Goal: Transaction & Acquisition: Obtain resource

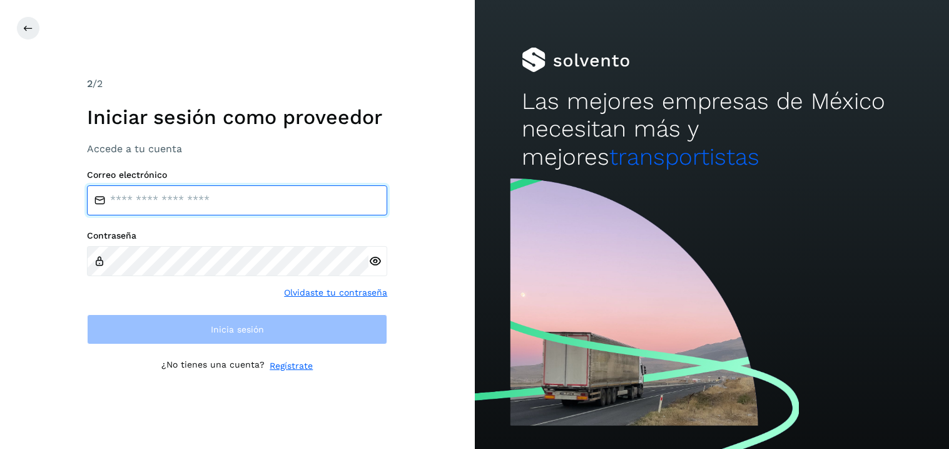
click at [125, 203] on input "email" at bounding box center [237, 200] width 300 height 30
type input "**********"
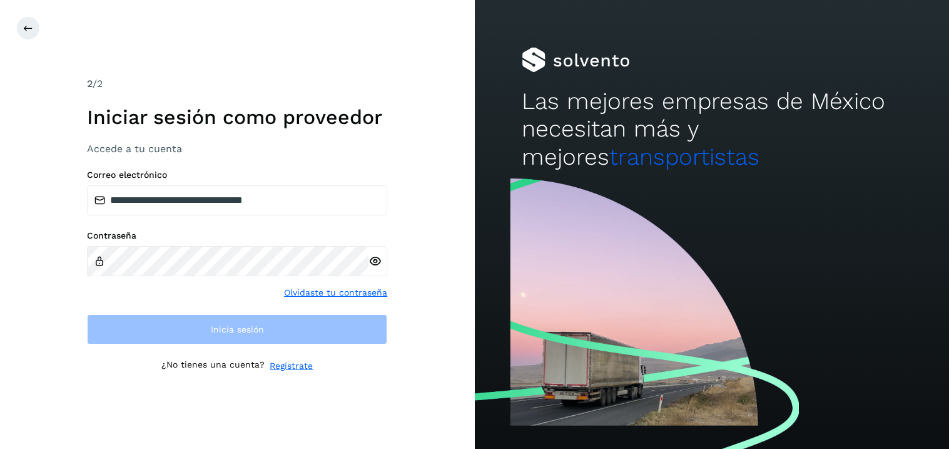
click at [382, 258] on div at bounding box center [378, 261] width 19 height 30
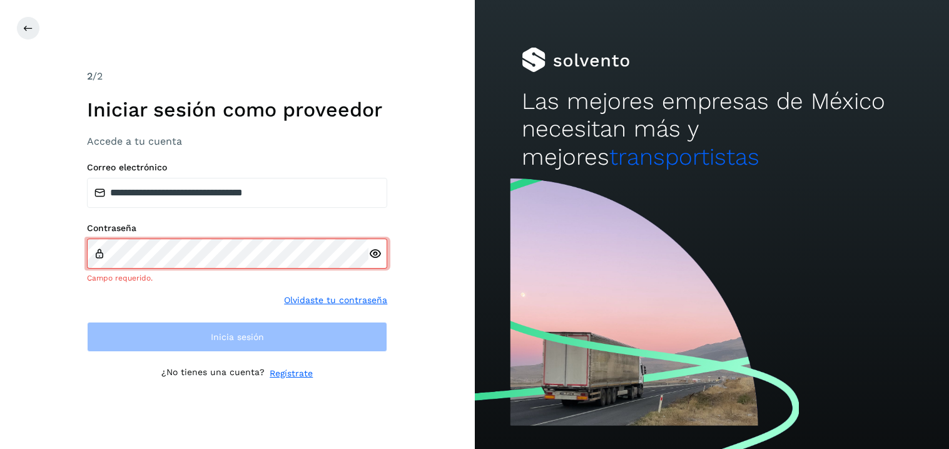
click at [379, 252] on icon at bounding box center [375, 253] width 13 height 13
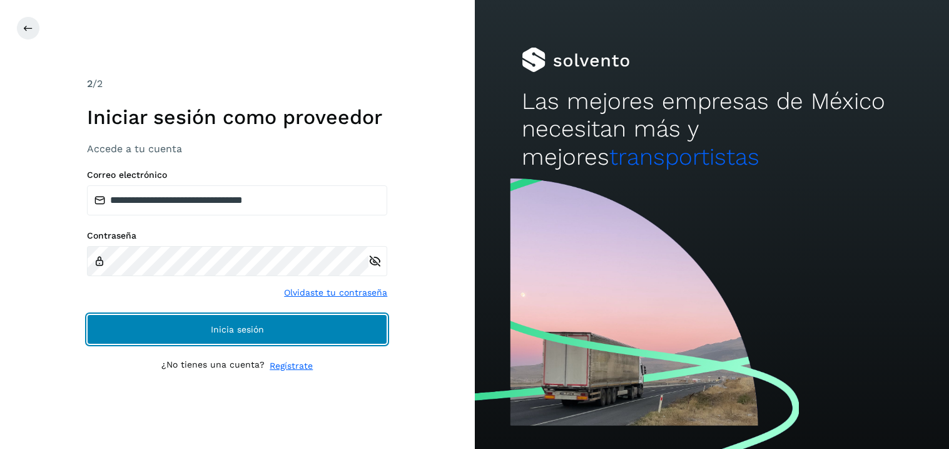
click at [242, 328] on span "Inicia sesión" at bounding box center [237, 329] width 53 height 9
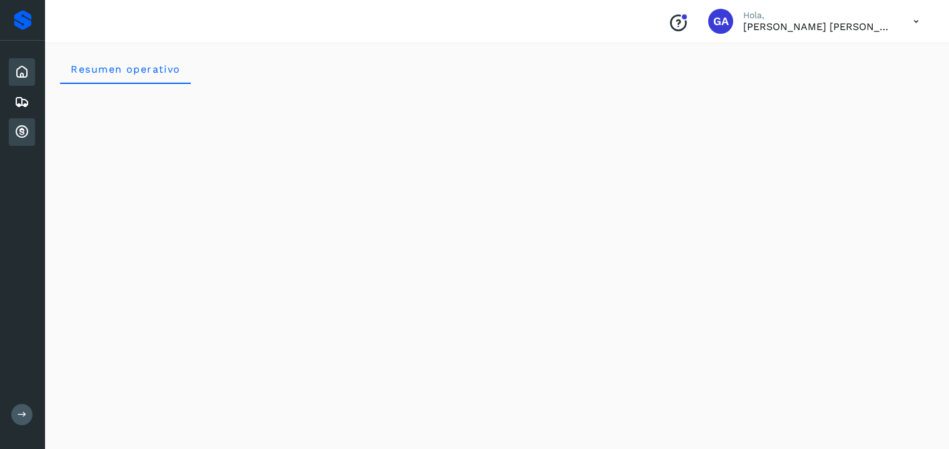
click at [19, 129] on icon at bounding box center [21, 132] width 15 height 15
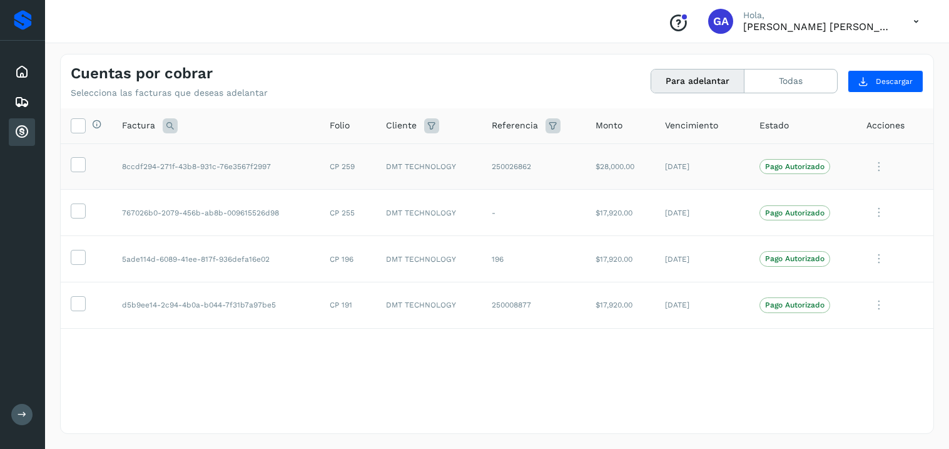
click at [247, 170] on td "8ccdf294-271f-43b8-931c-76e3567f2997" at bounding box center [216, 166] width 208 height 46
click at [241, 217] on td "767026b0-2079-456b-ab8b-009615526d98" at bounding box center [216, 213] width 208 height 46
click at [526, 170] on td "250026862" at bounding box center [534, 166] width 104 height 46
click at [876, 165] on icon at bounding box center [879, 167] width 25 height 26
click at [174, 176] on div at bounding box center [474, 224] width 949 height 449
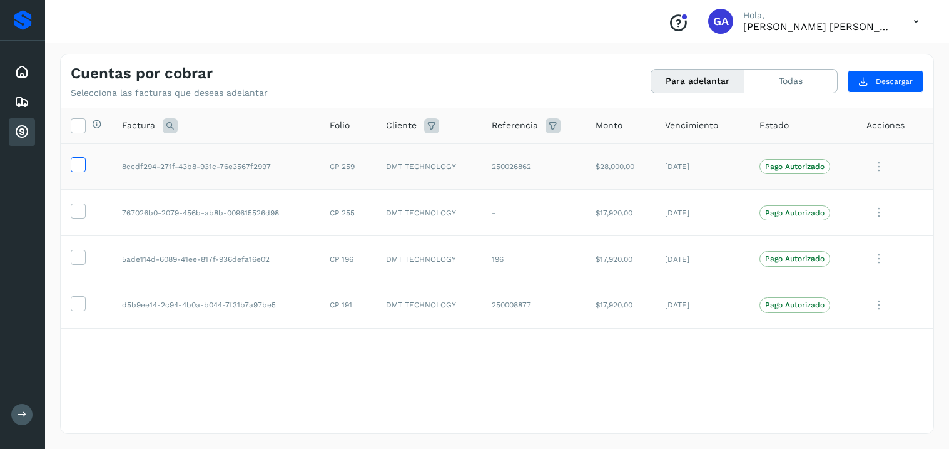
click at [74, 163] on icon at bounding box center [77, 163] width 13 height 13
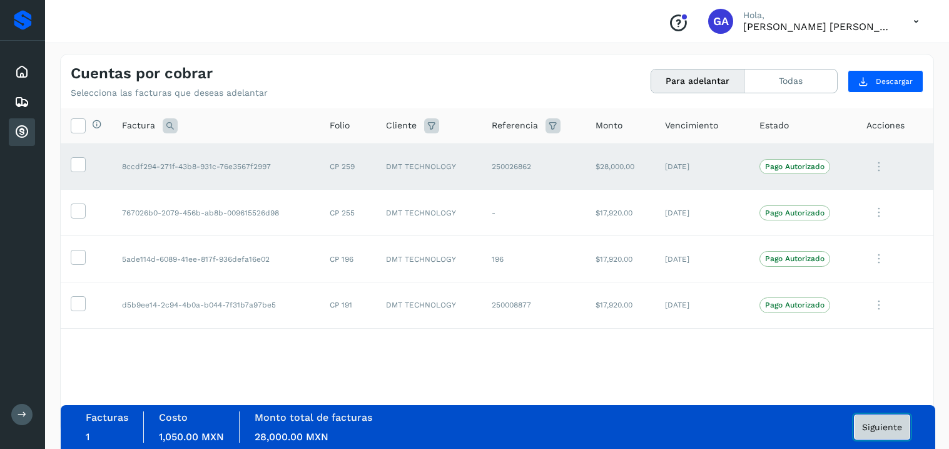
click at [873, 430] on span "Siguiente" at bounding box center [882, 426] width 40 height 9
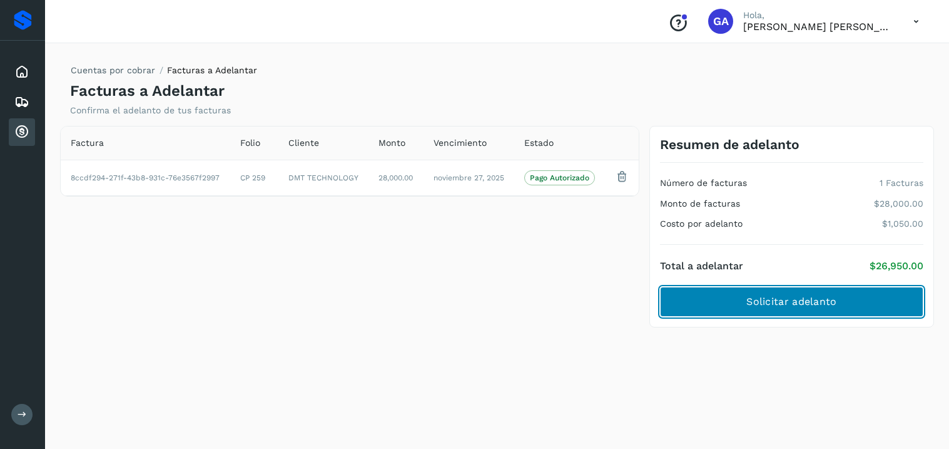
click at [789, 309] on button "Solicitar adelanto" at bounding box center [791, 302] width 263 height 30
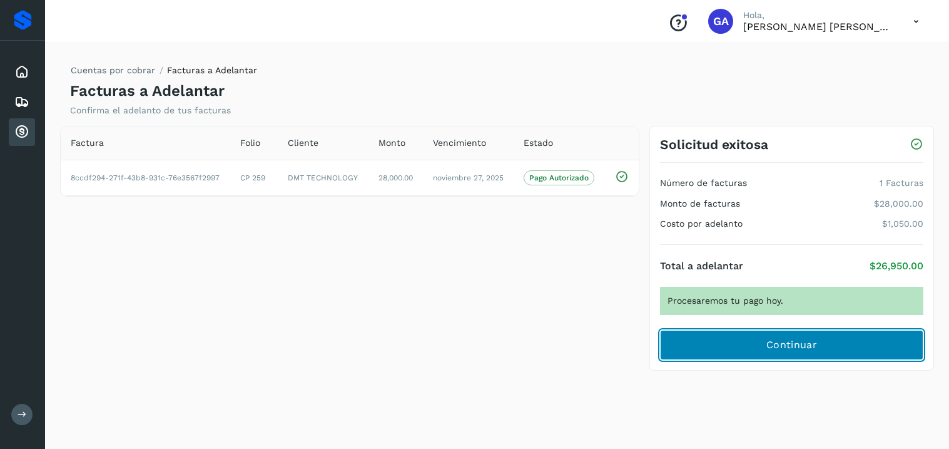
click at [767, 357] on button "Continuar" at bounding box center [791, 345] width 263 height 30
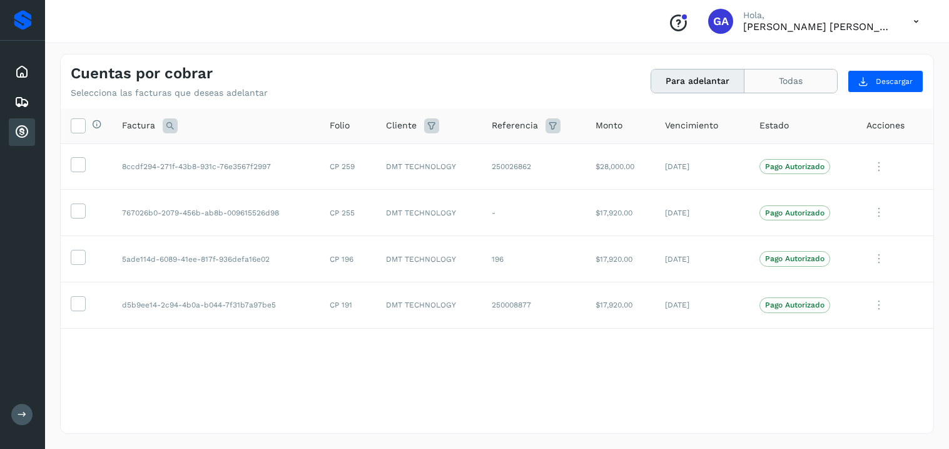
click at [781, 86] on button "Todas" at bounding box center [791, 80] width 93 height 23
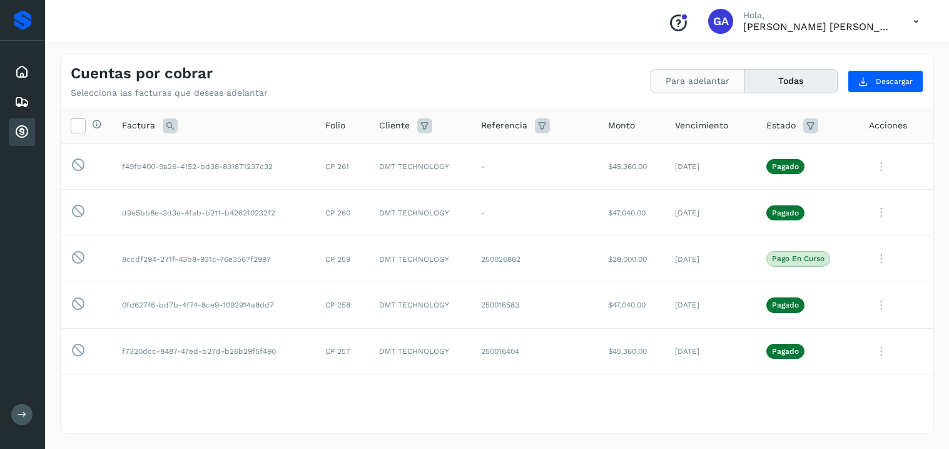
click at [698, 91] on button "Para adelantar" at bounding box center [697, 80] width 93 height 23
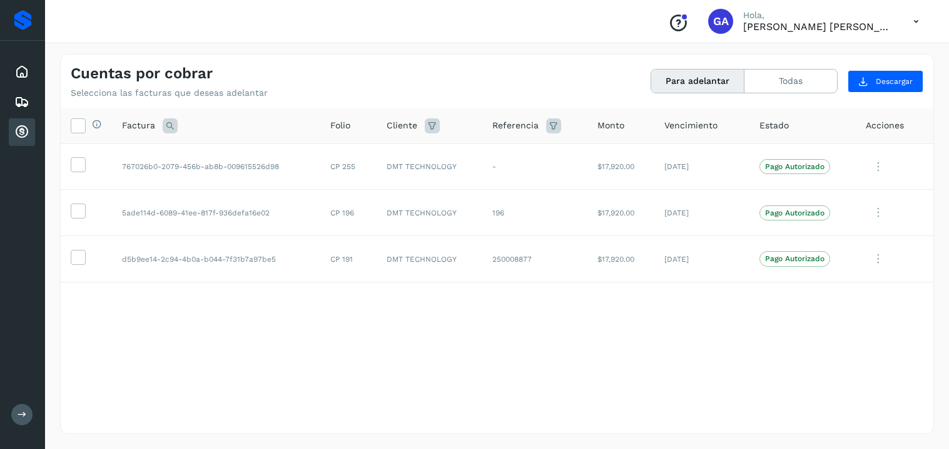
click at [912, 19] on icon at bounding box center [916, 22] width 26 height 26
click at [833, 56] on div "Cerrar sesión" at bounding box center [854, 56] width 149 height 24
